Goal: Transaction & Acquisition: Book appointment/travel/reservation

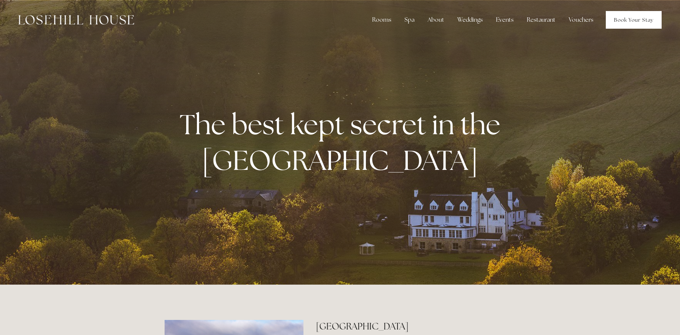
click at [634, 18] on link "Book Your Stay" at bounding box center [634, 20] width 56 height 18
click at [620, 21] on link "Book Your Stay" at bounding box center [634, 20] width 56 height 18
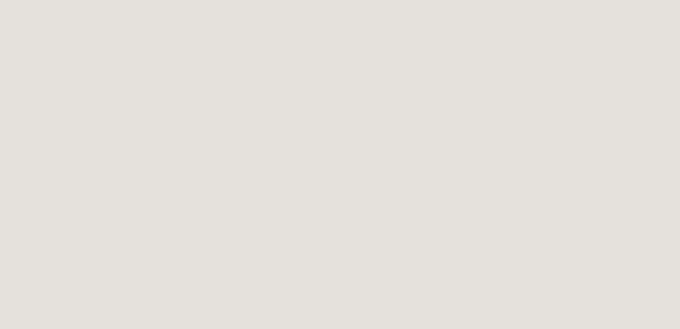
scroll to position [882, 0]
